Goal: Task Accomplishment & Management: Use online tool/utility

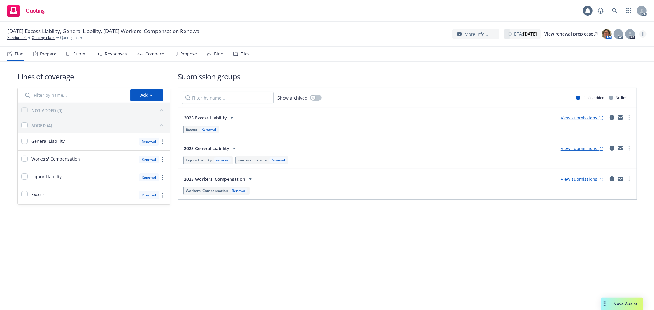
click at [642, 34] on link "more" at bounding box center [642, 33] width 7 height 7
click at [616, 48] on link "Copy logging email" at bounding box center [612, 46] width 68 height 12
